Goal: Information Seeking & Learning: Learn about a topic

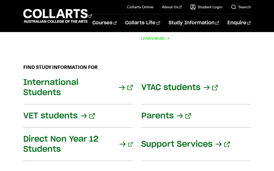
scroll to position [786, 0]
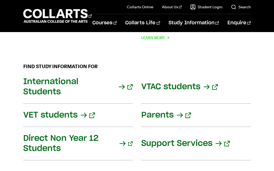
click at [128, 127] on link "Direct Non Year 12 Students" at bounding box center [77, 143] width 109 height 33
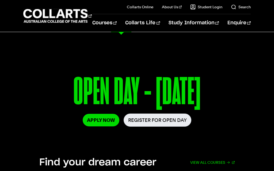
scroll to position [773, 0]
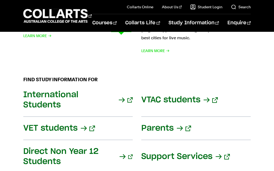
click at [47, 102] on link "Interior Design" at bounding box center [48, 105] width 51 height 6
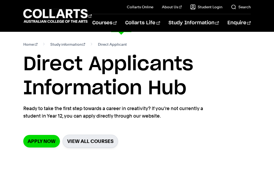
click at [47, 111] on link "Photography" at bounding box center [48, 114] width 51 height 6
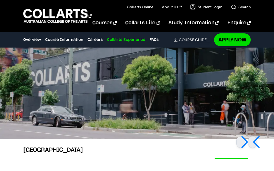
scroll to position [1269, 0]
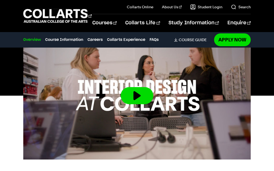
scroll to position [180, 0]
